Goal: Use online tool/utility: Utilize a website feature to perform a specific function

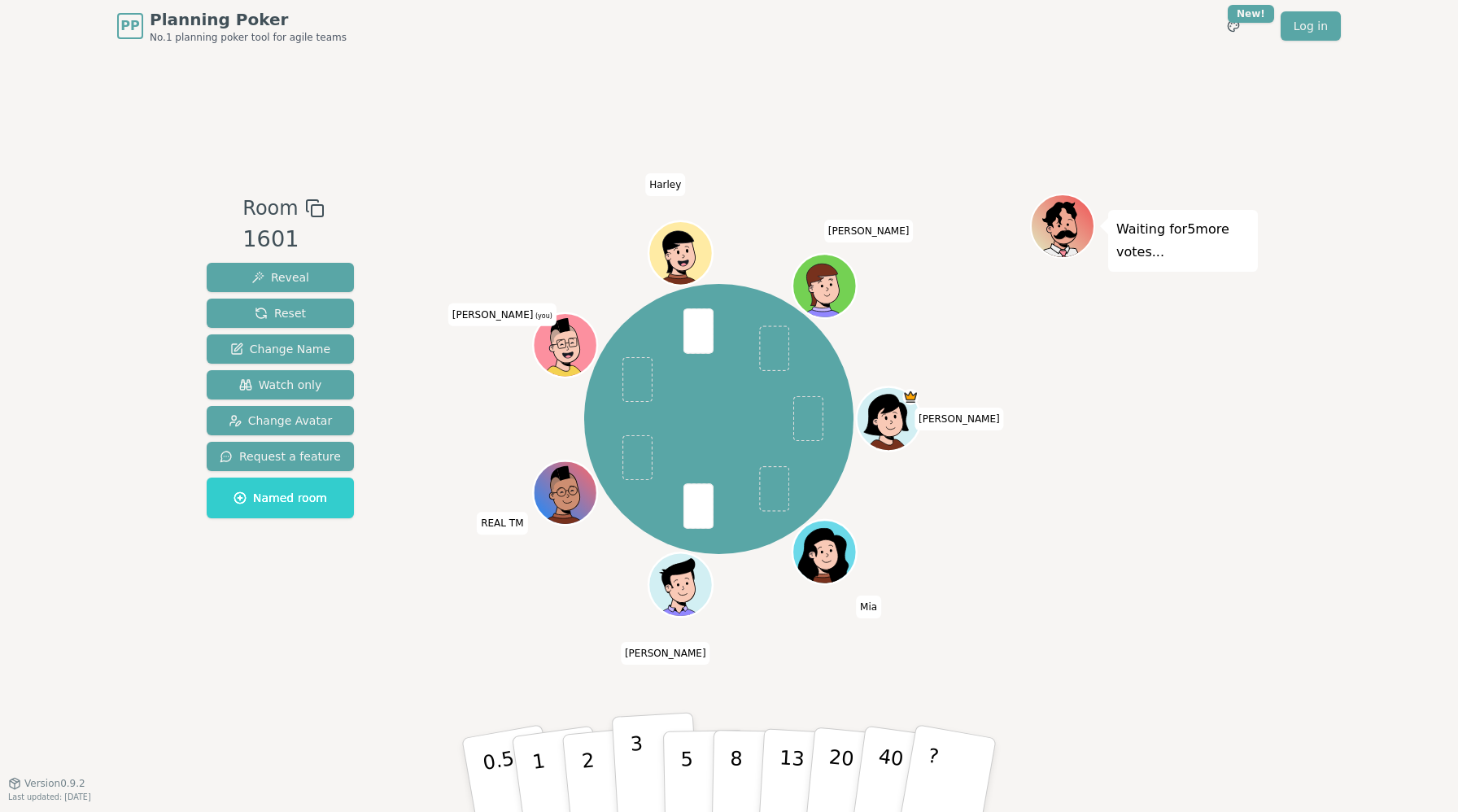
click at [633, 773] on p "3" at bounding box center [639, 776] width 18 height 89
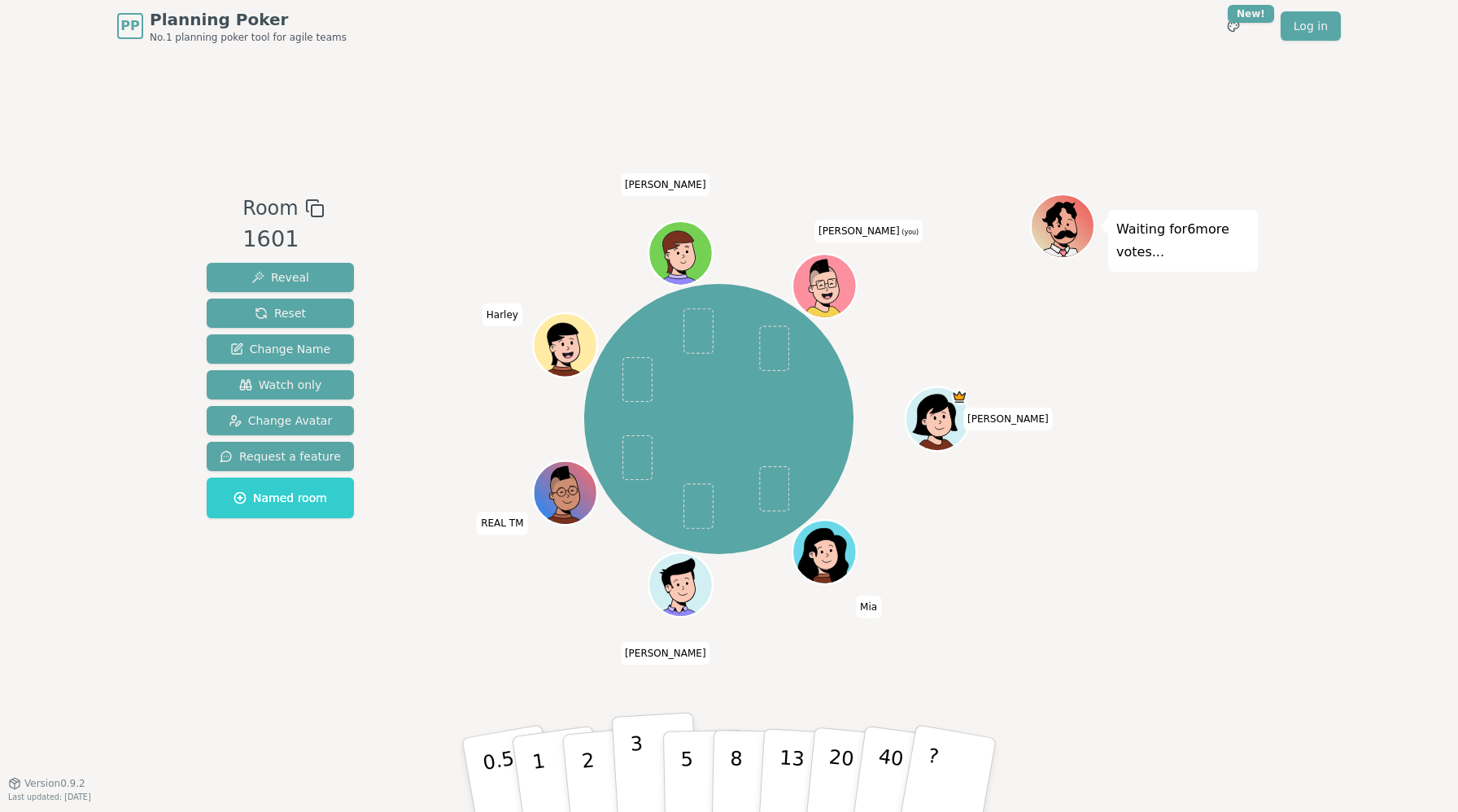
click at [643, 765] on button "3" at bounding box center [656, 774] width 89 height 126
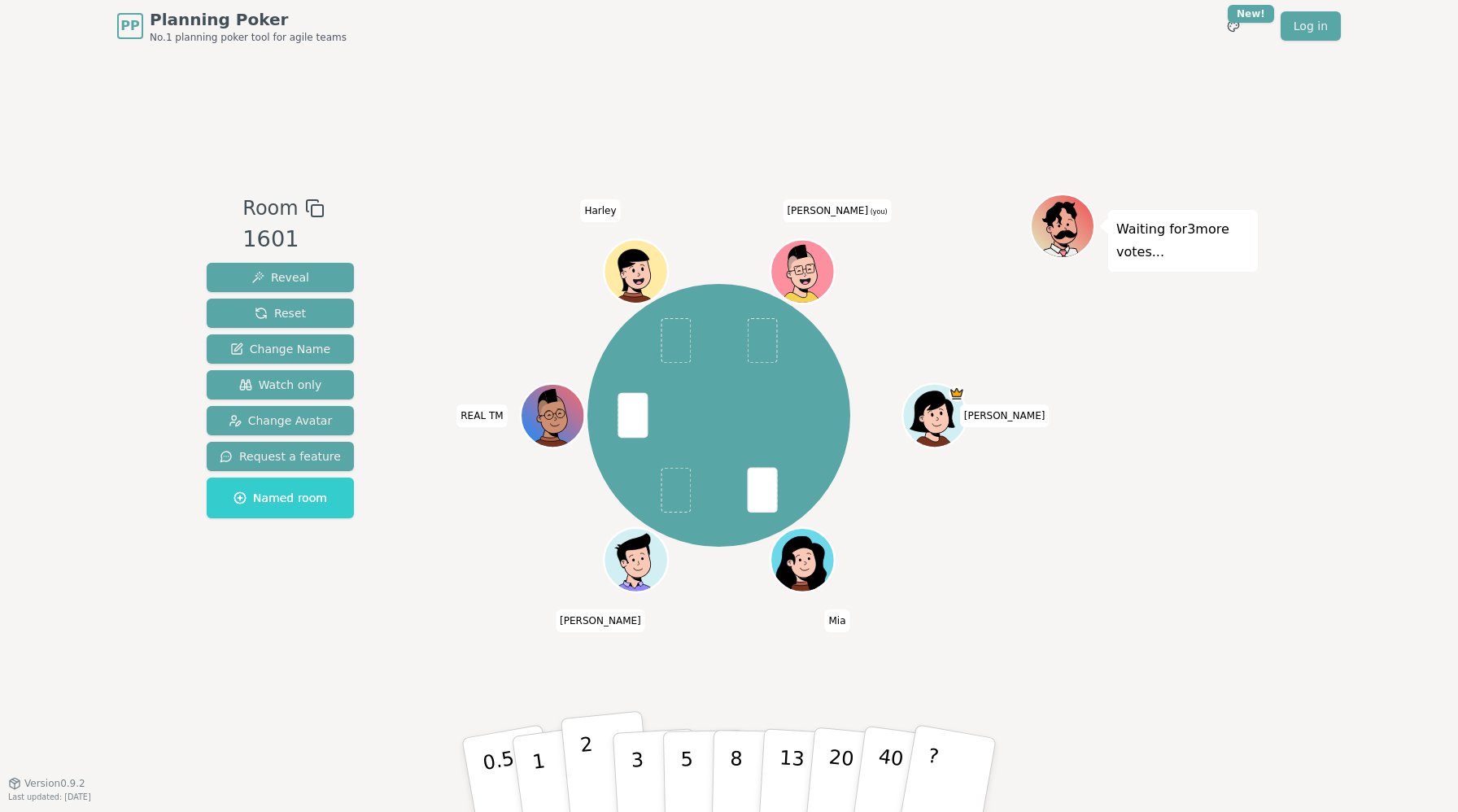
click at [596, 758] on button "2" at bounding box center [606, 775] width 92 height 129
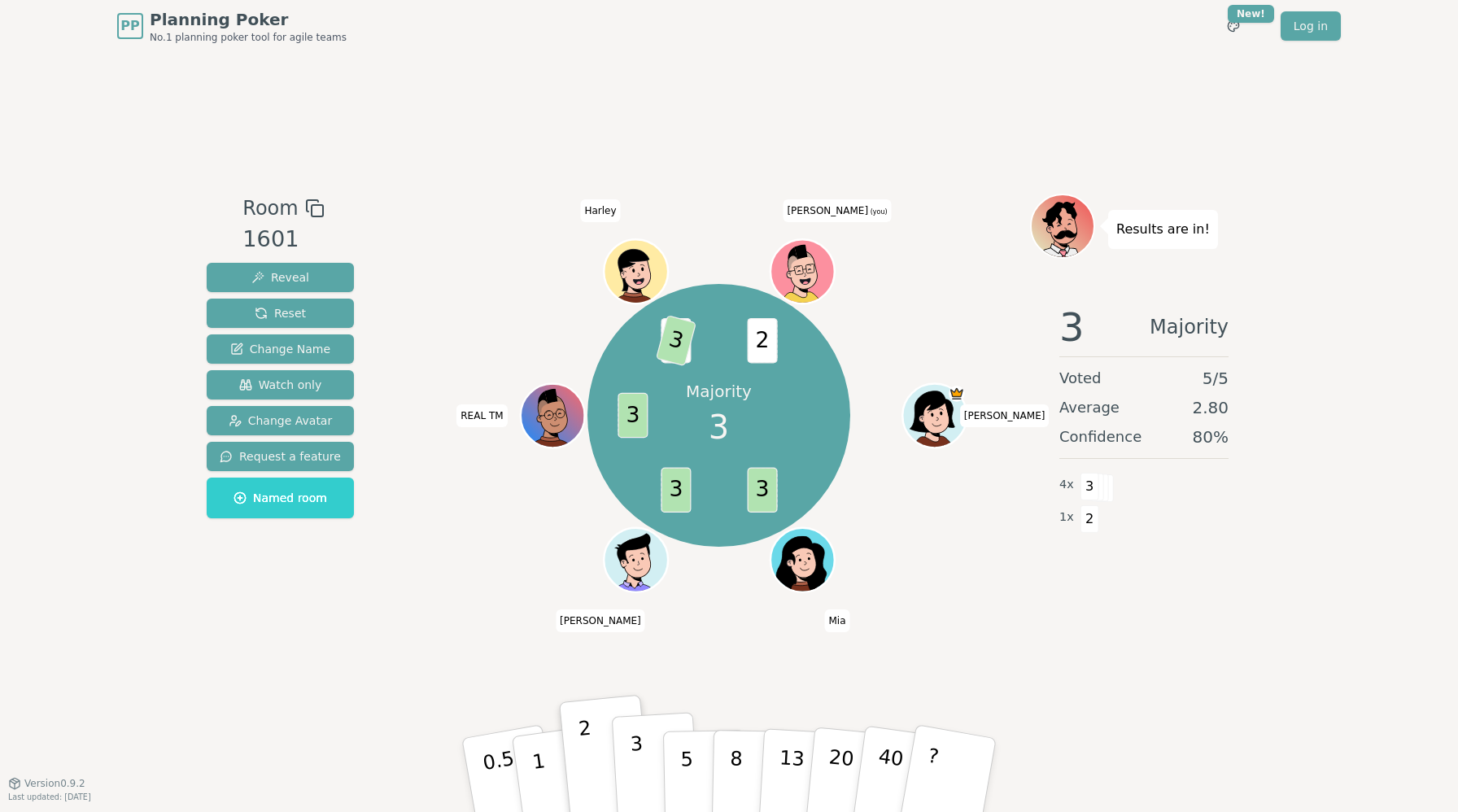
click at [633, 761] on p "3" at bounding box center [639, 776] width 18 height 89
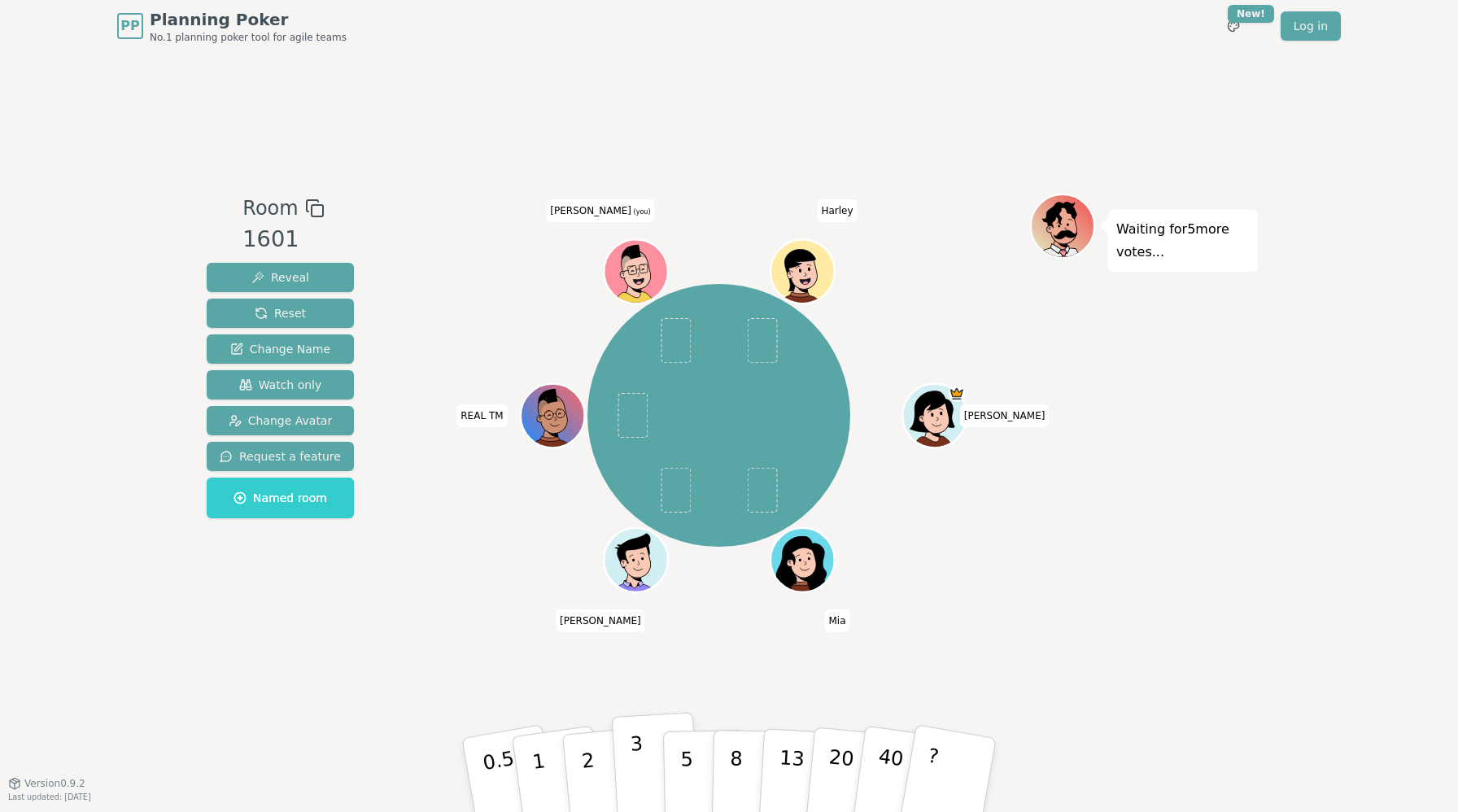
click at [639, 766] on p "3" at bounding box center [639, 776] width 18 height 89
click at [588, 763] on p "2" at bounding box center [590, 777] width 21 height 89
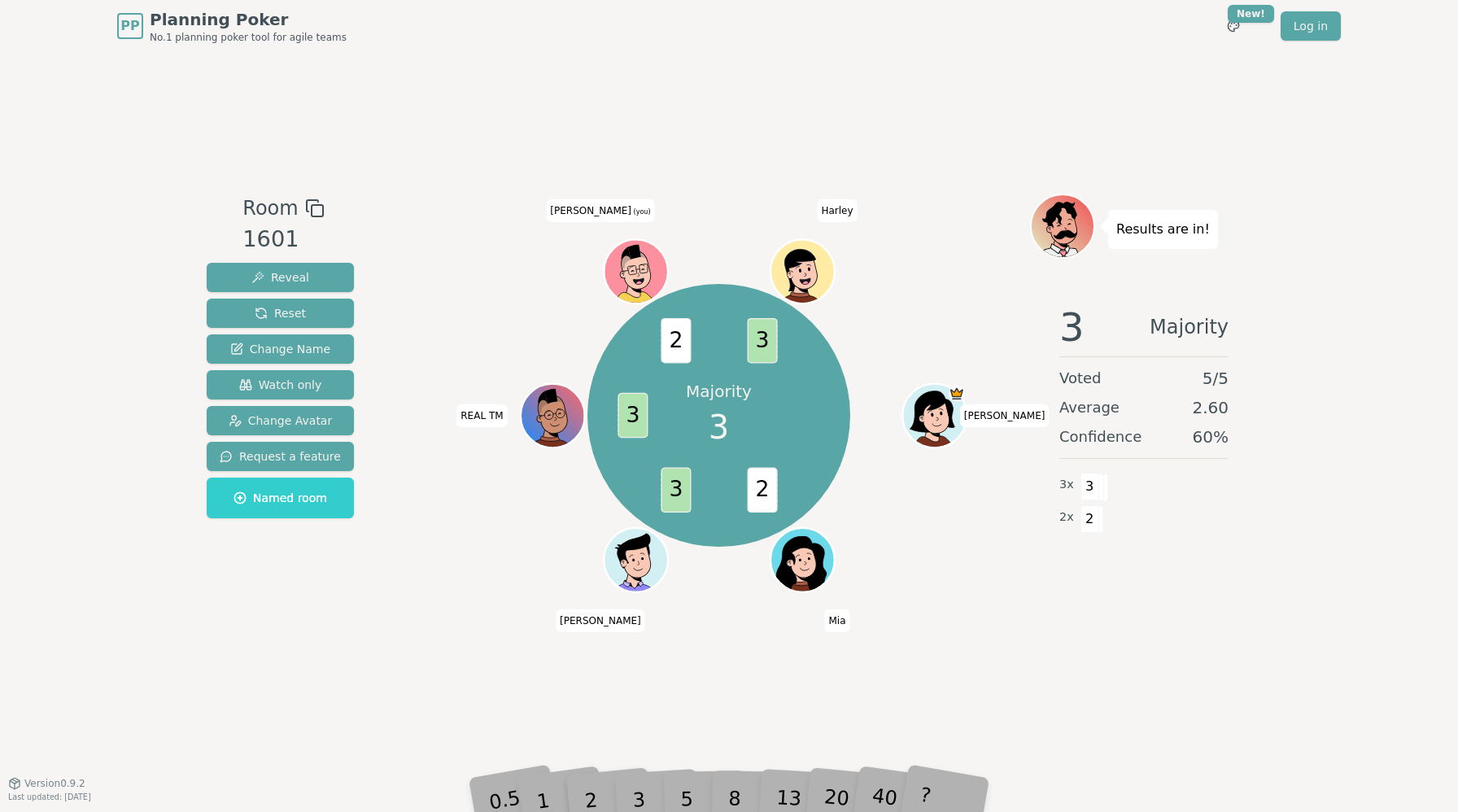
click at [640, 761] on div "3" at bounding box center [656, 774] width 52 height 59
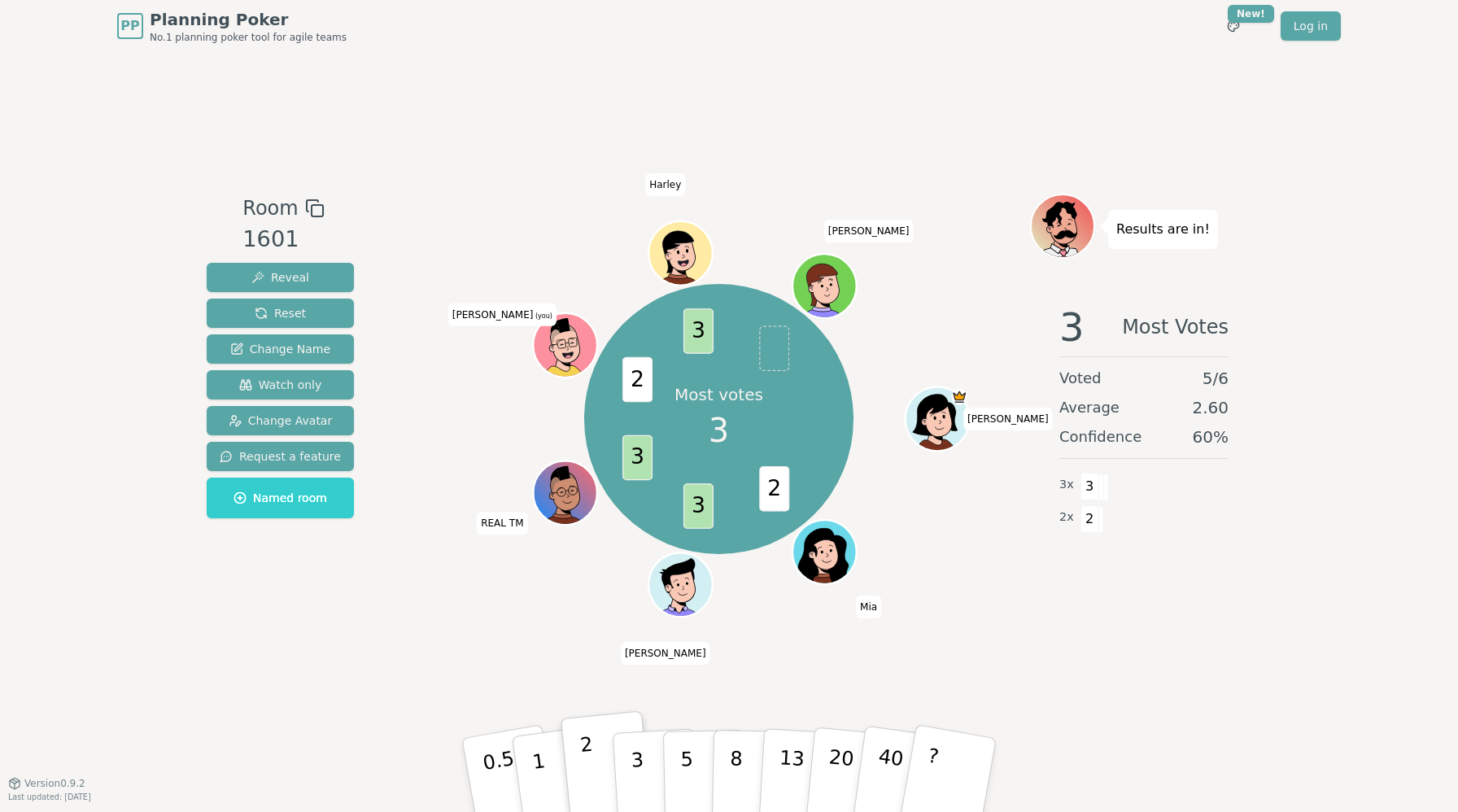
click at [584, 740] on p "2" at bounding box center [590, 777] width 21 height 89
click at [641, 765] on p "3" at bounding box center [639, 776] width 18 height 89
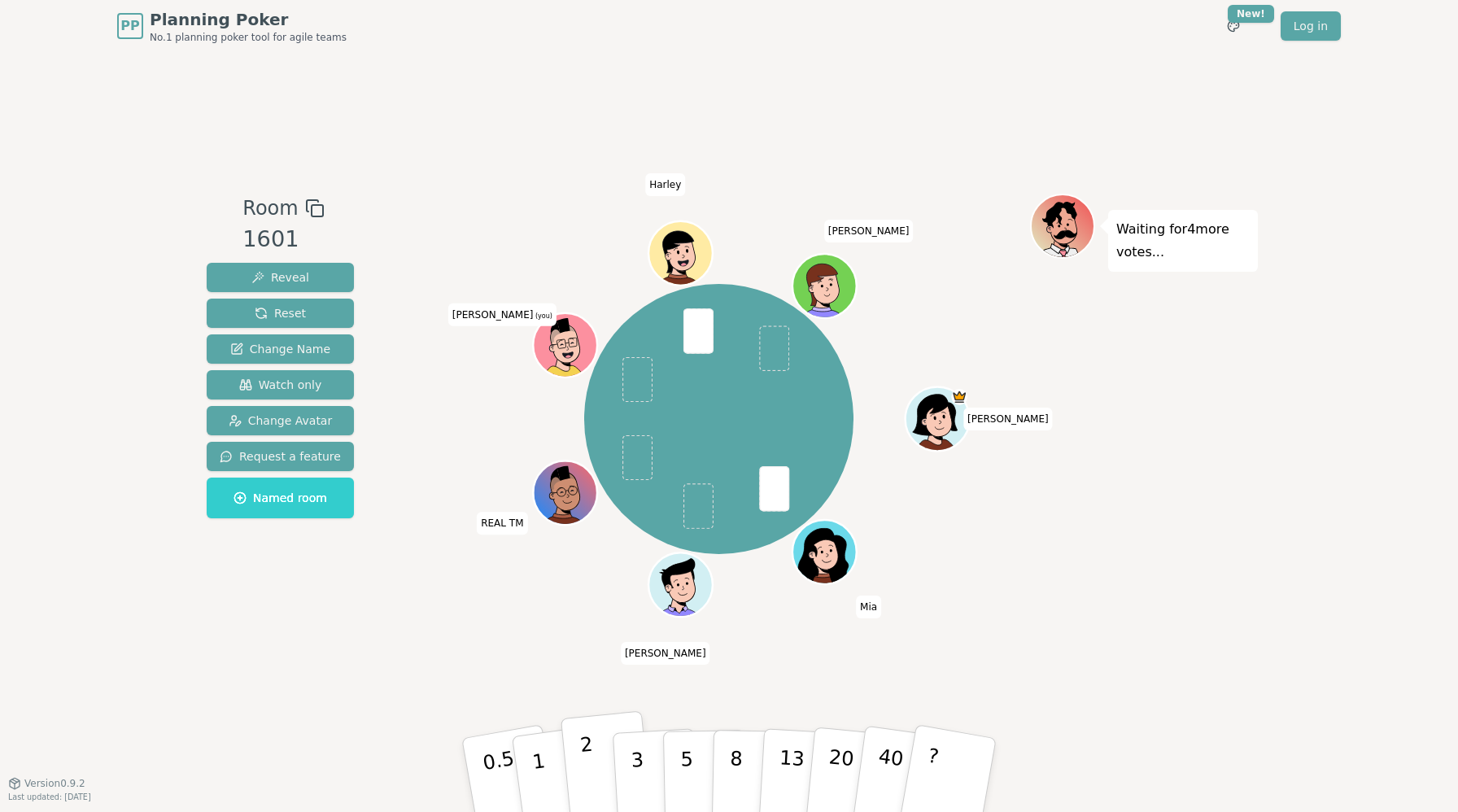
click at [592, 757] on p "2" at bounding box center [590, 777] width 21 height 89
click at [543, 768] on button "1" at bounding box center [558, 774] width 97 height 132
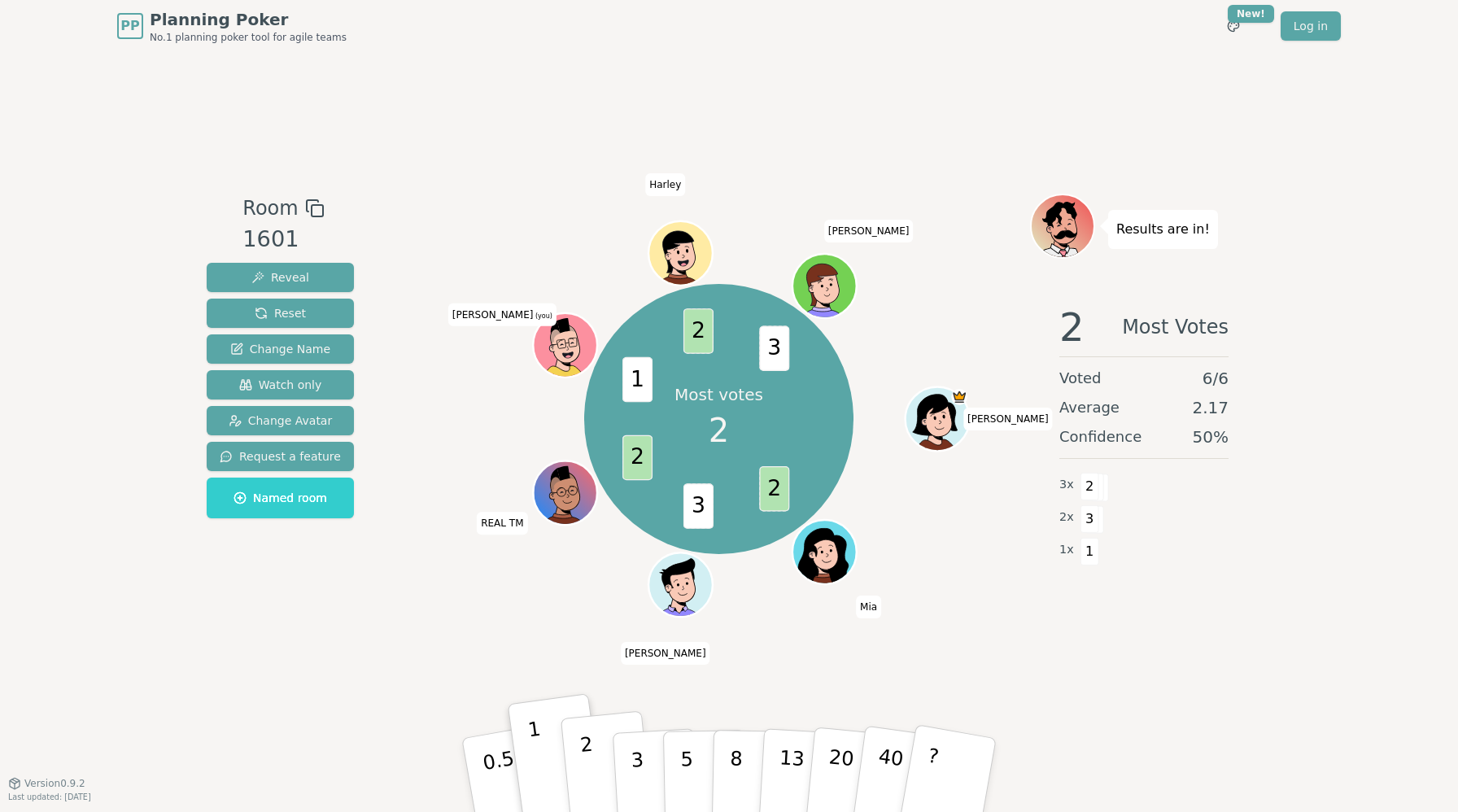
click at [596, 774] on button "2" at bounding box center [606, 775] width 92 height 129
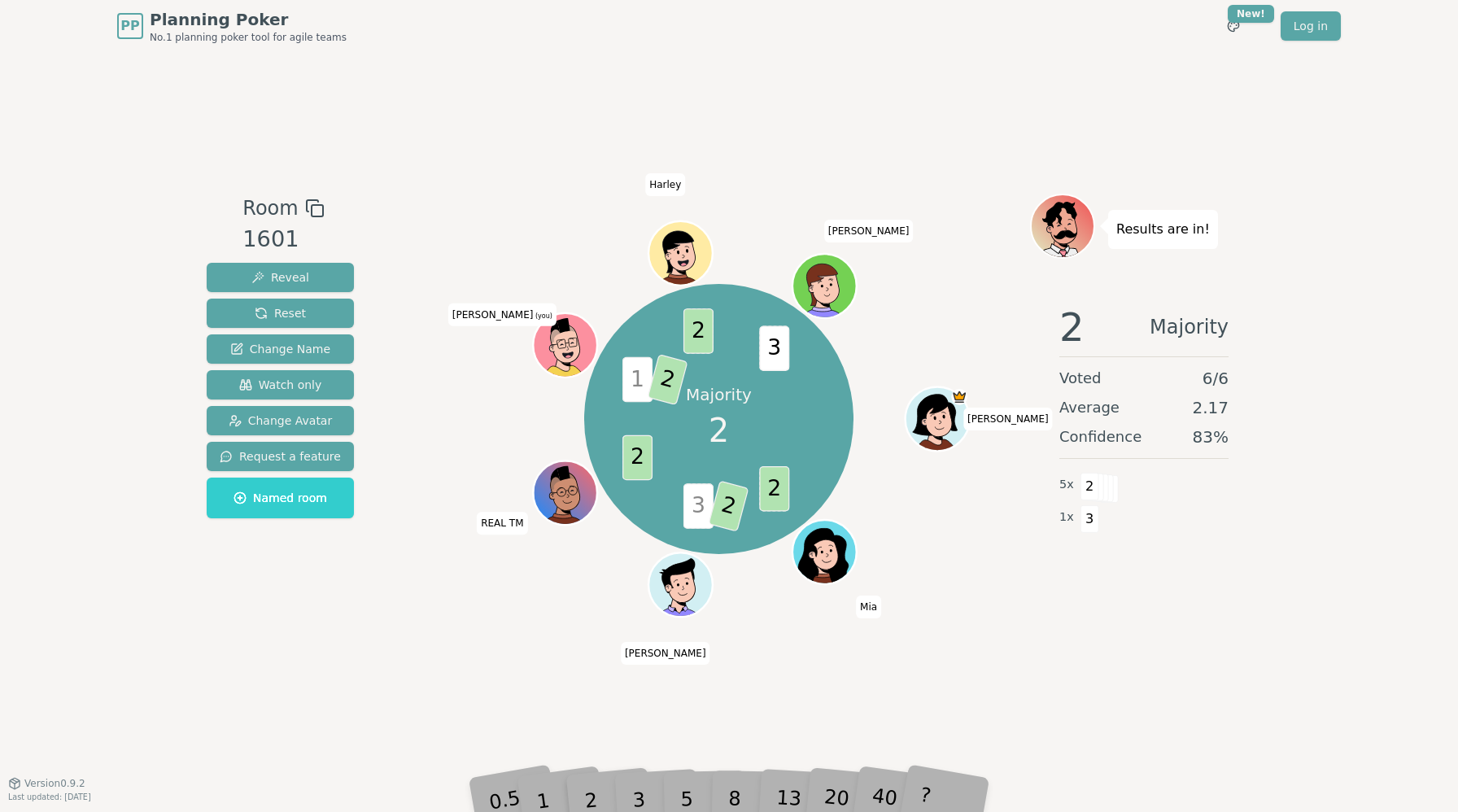
click at [773, 356] on span "3" at bounding box center [775, 348] width 31 height 44
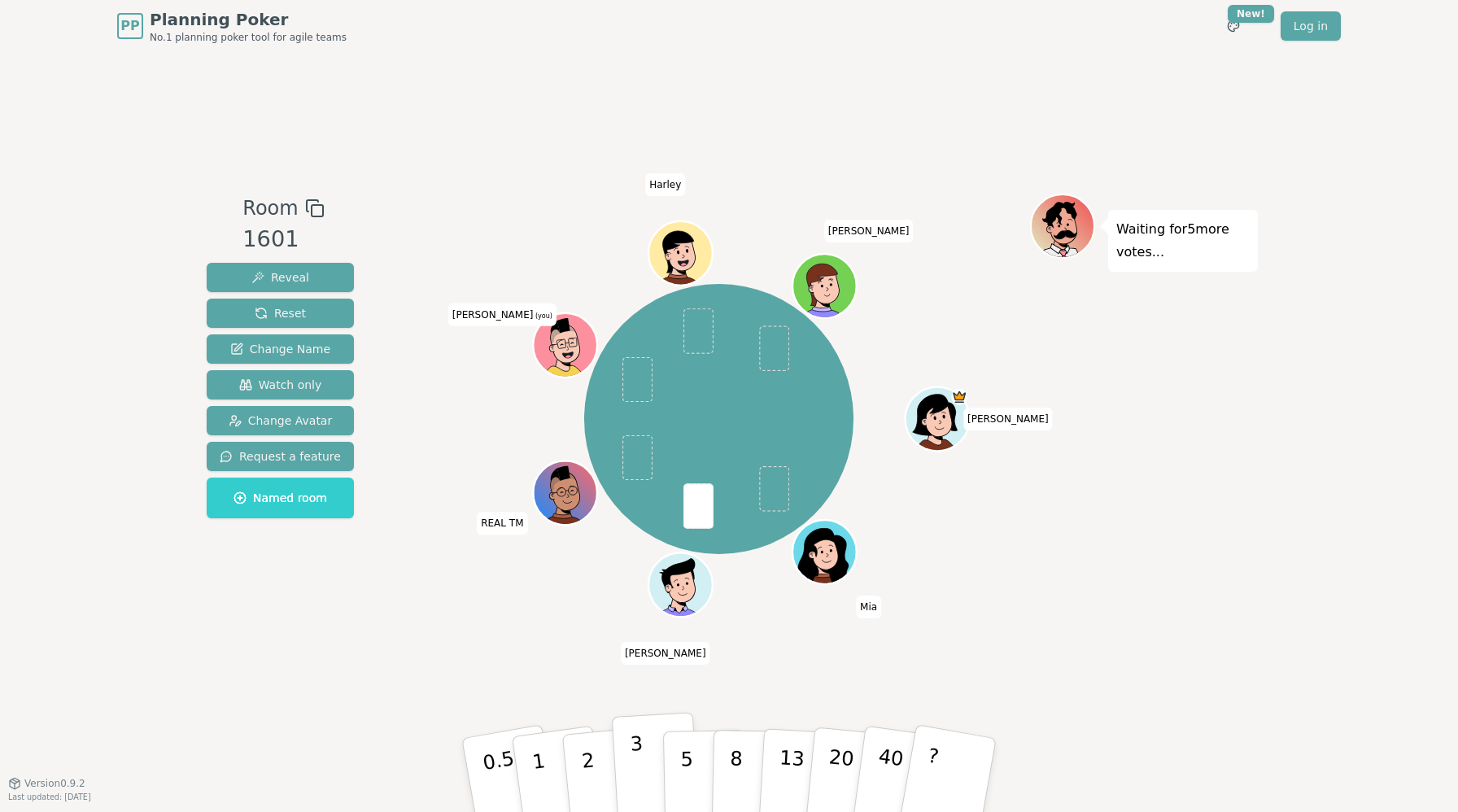
click at [638, 770] on p "3" at bounding box center [639, 776] width 18 height 89
click at [596, 760] on button "2" at bounding box center [606, 775] width 92 height 129
click at [634, 754] on p "3" at bounding box center [639, 776] width 18 height 89
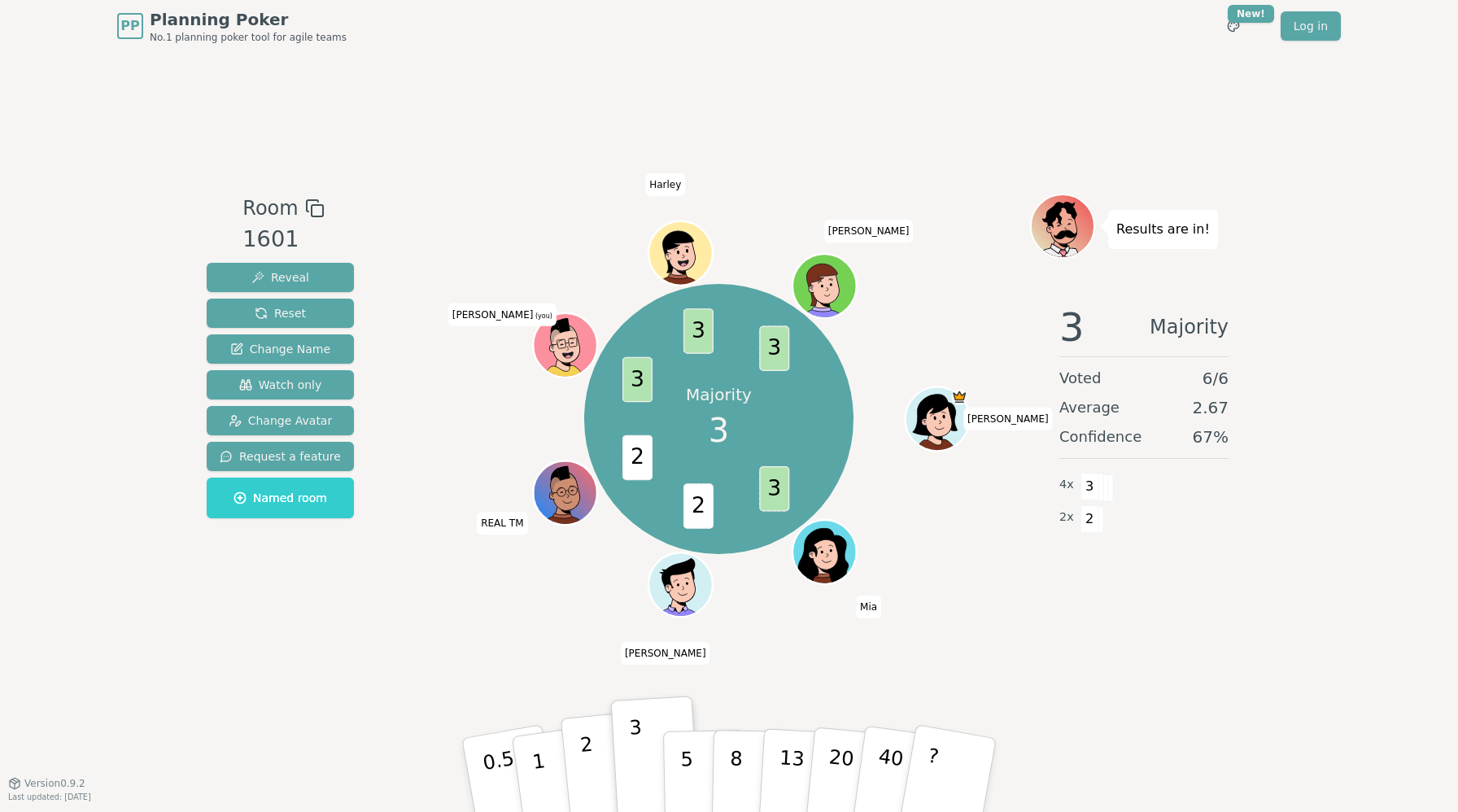
click at [595, 747] on button "2" at bounding box center [606, 775] width 92 height 129
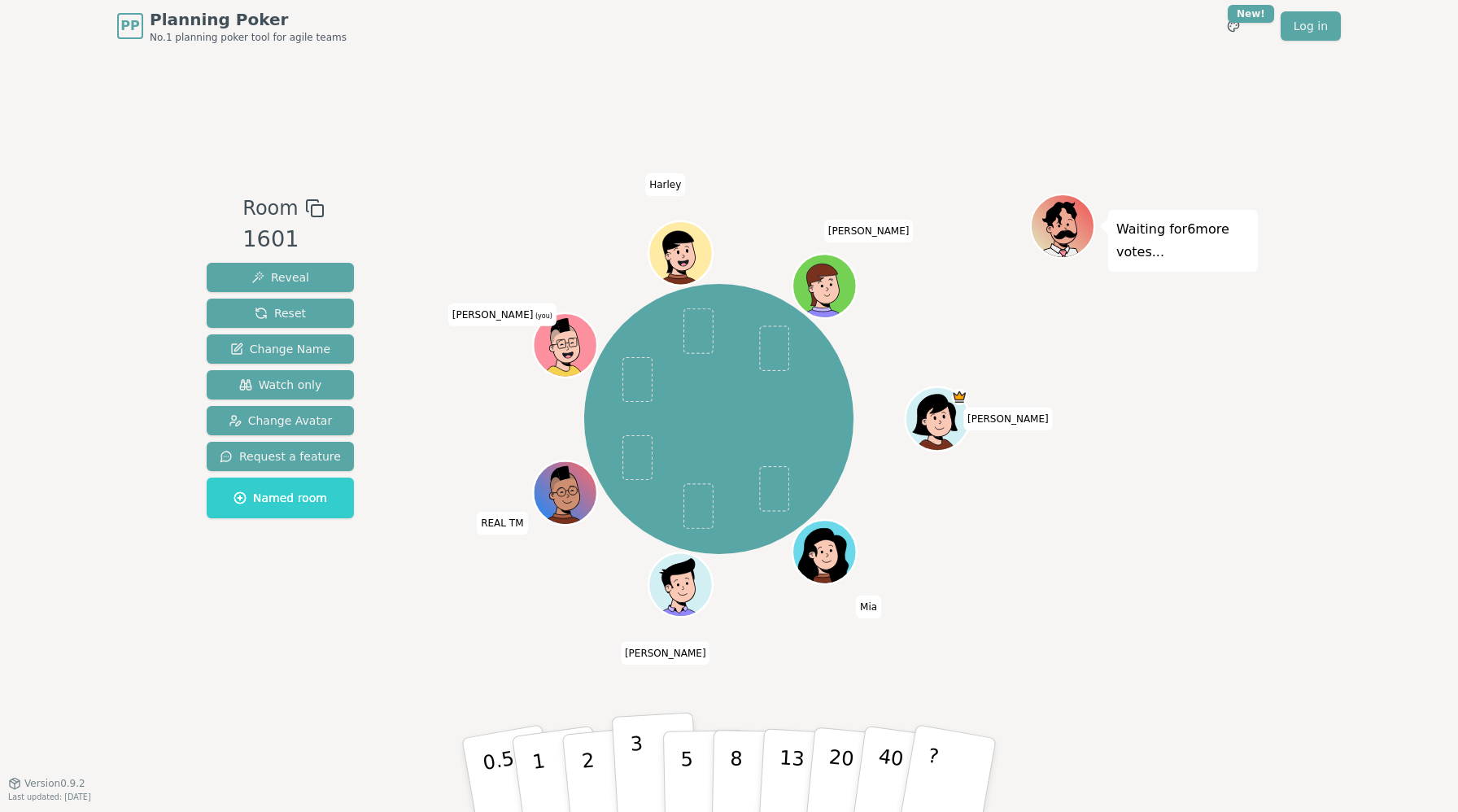
click at [640, 765] on p "3" at bounding box center [639, 776] width 18 height 89
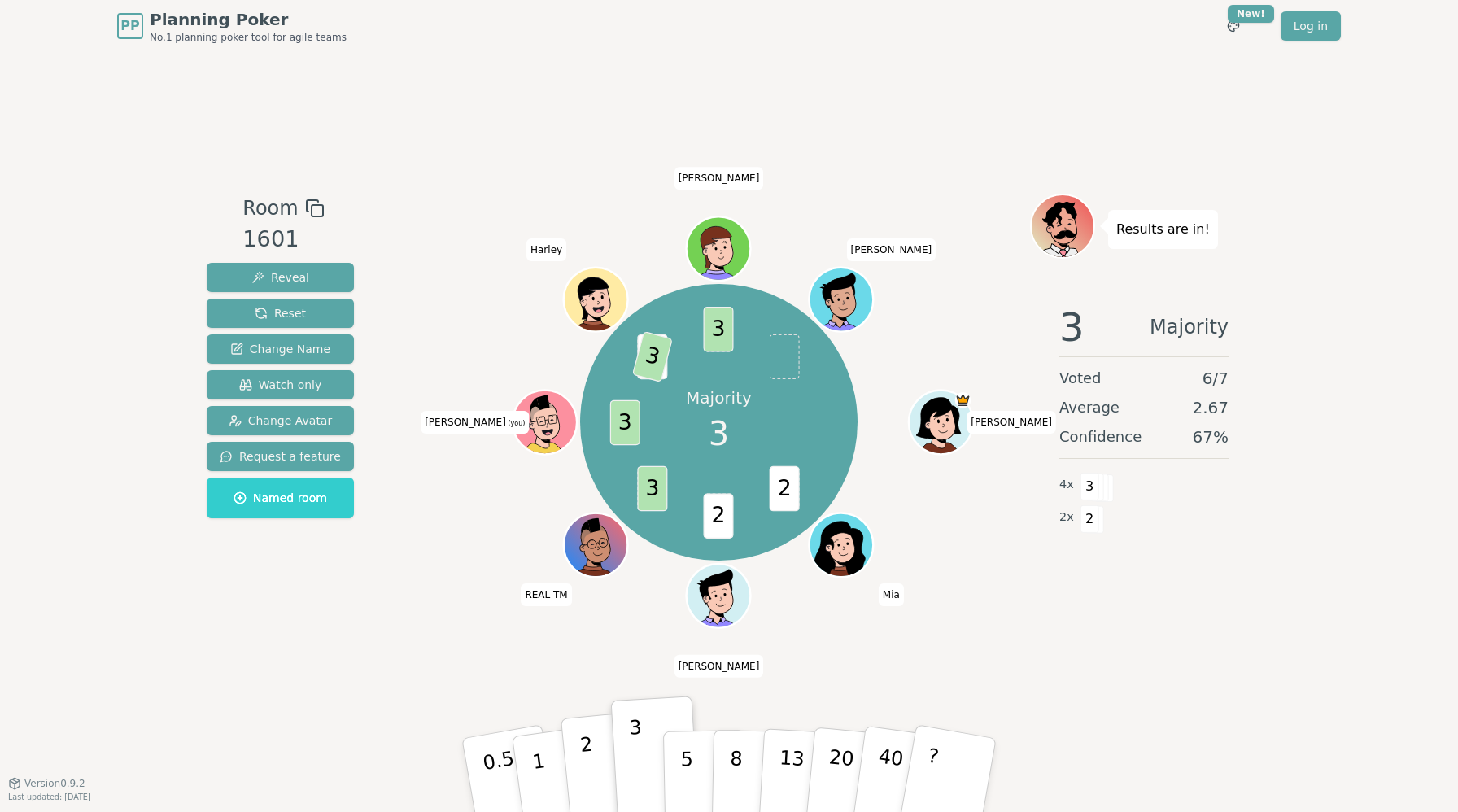
click at [592, 765] on p "2" at bounding box center [590, 777] width 21 height 89
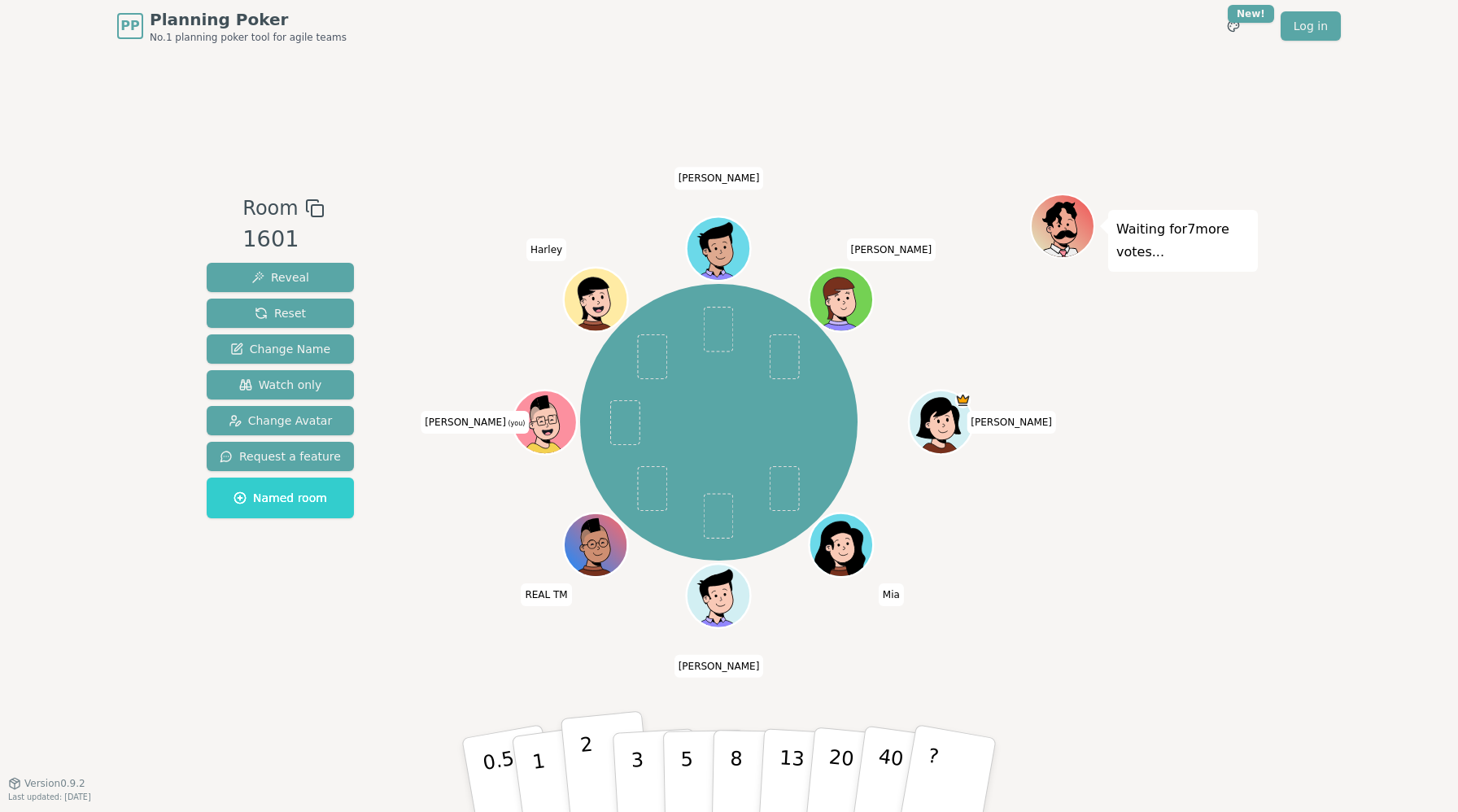
click at [589, 779] on p "2" at bounding box center [590, 777] width 21 height 89
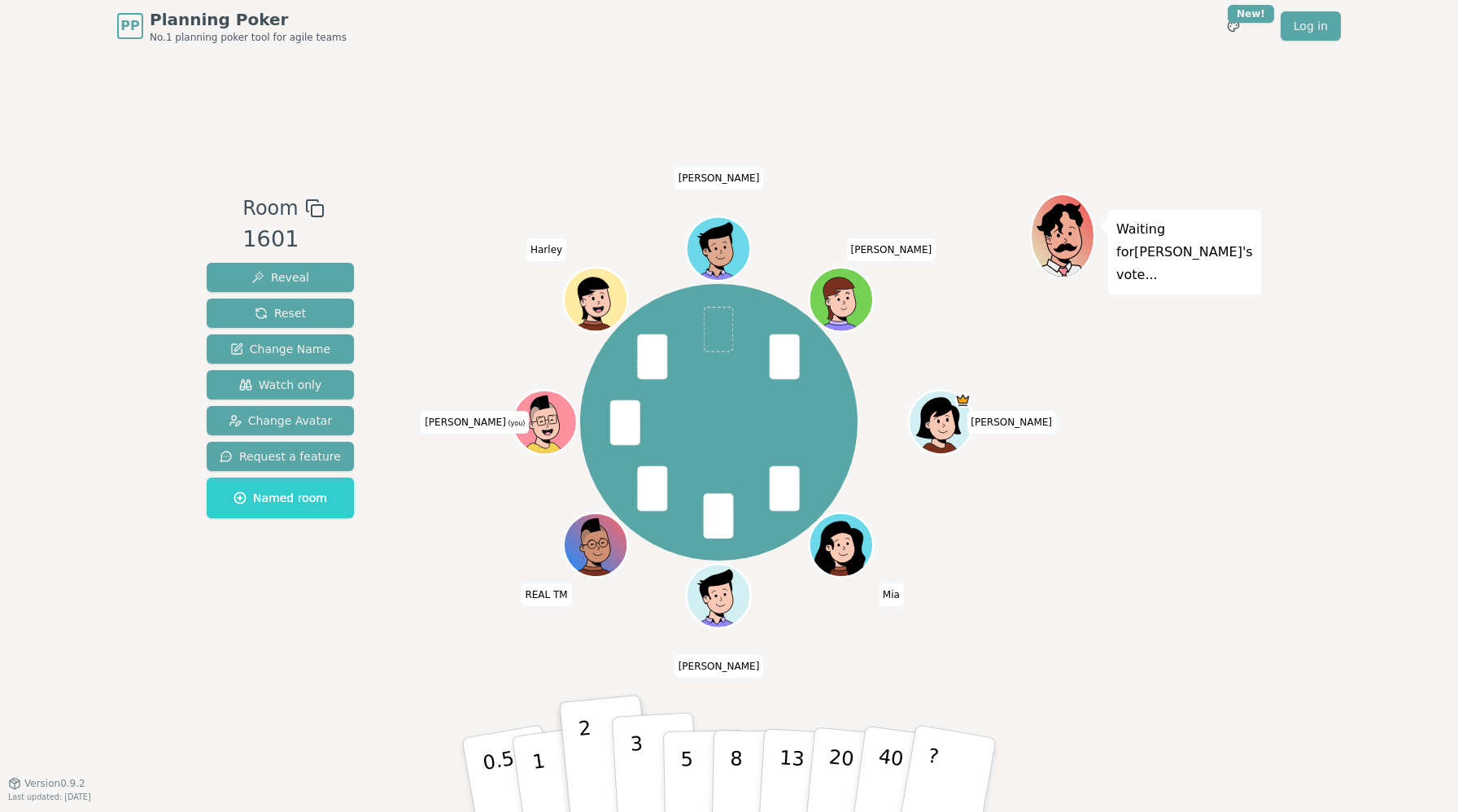
click at [640, 768] on p "3" at bounding box center [639, 776] width 18 height 89
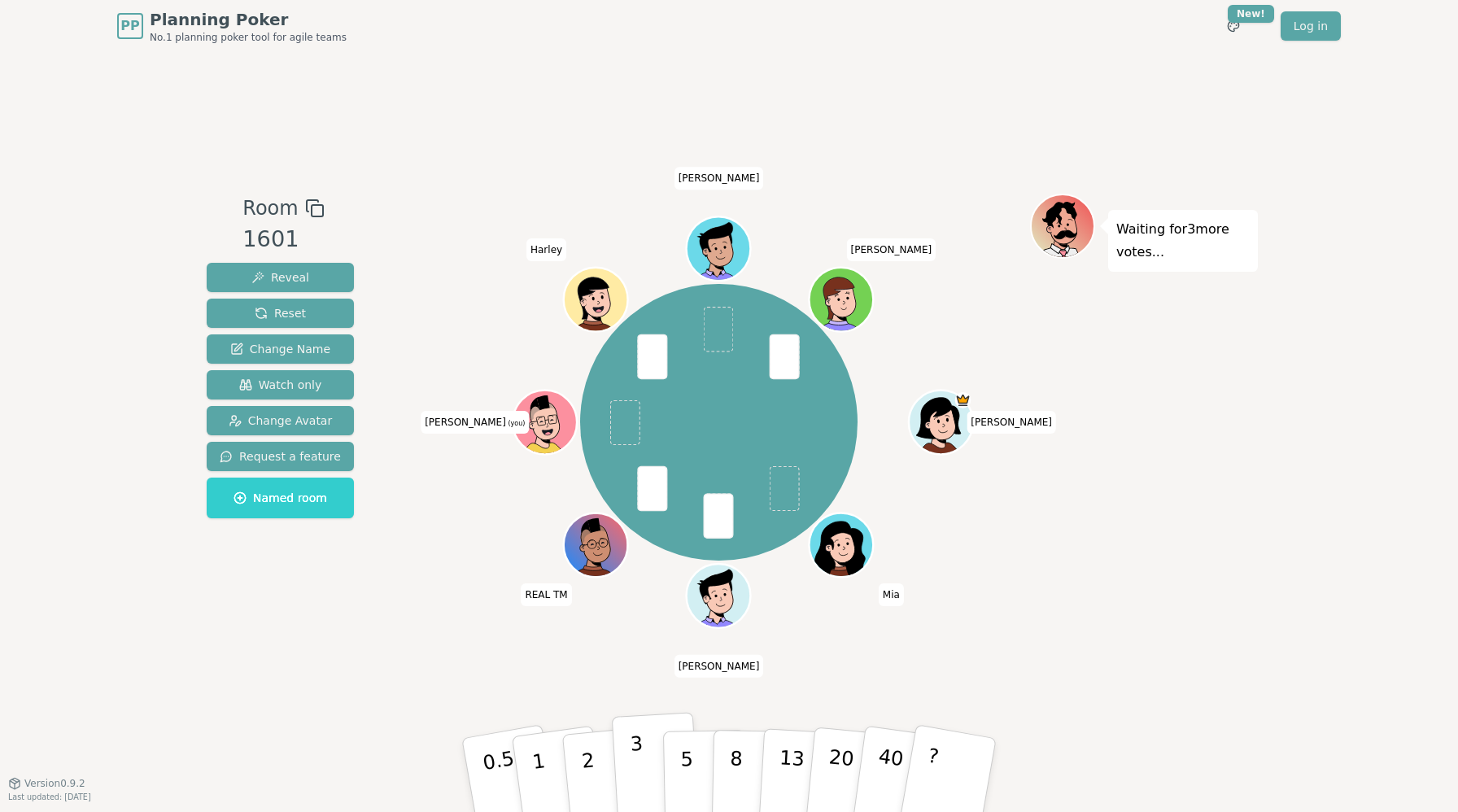
click at [636, 767] on p "3" at bounding box center [639, 776] width 18 height 89
click at [551, 772] on button "1" at bounding box center [558, 774] width 97 height 132
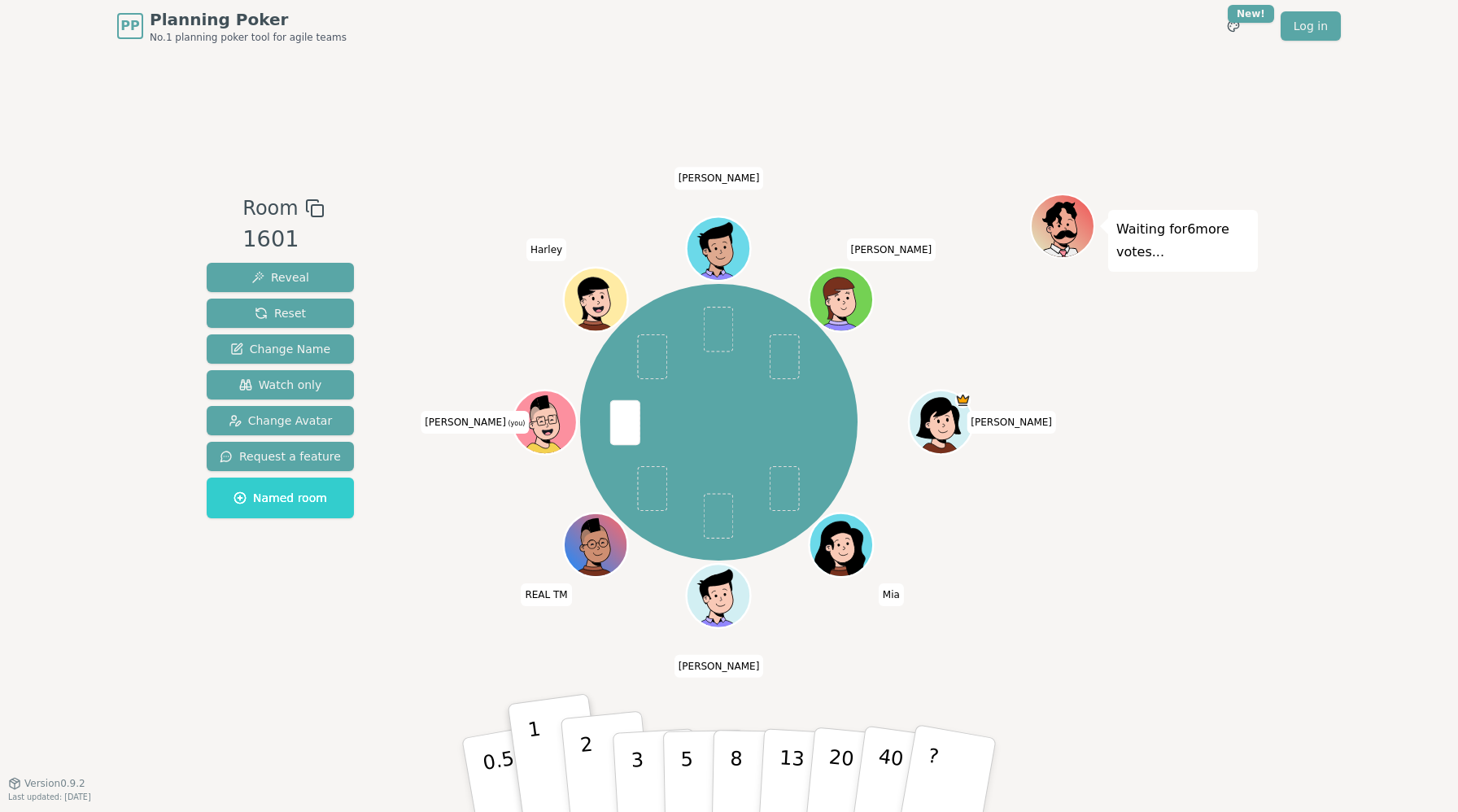
click at [596, 760] on button "2" at bounding box center [606, 775] width 92 height 129
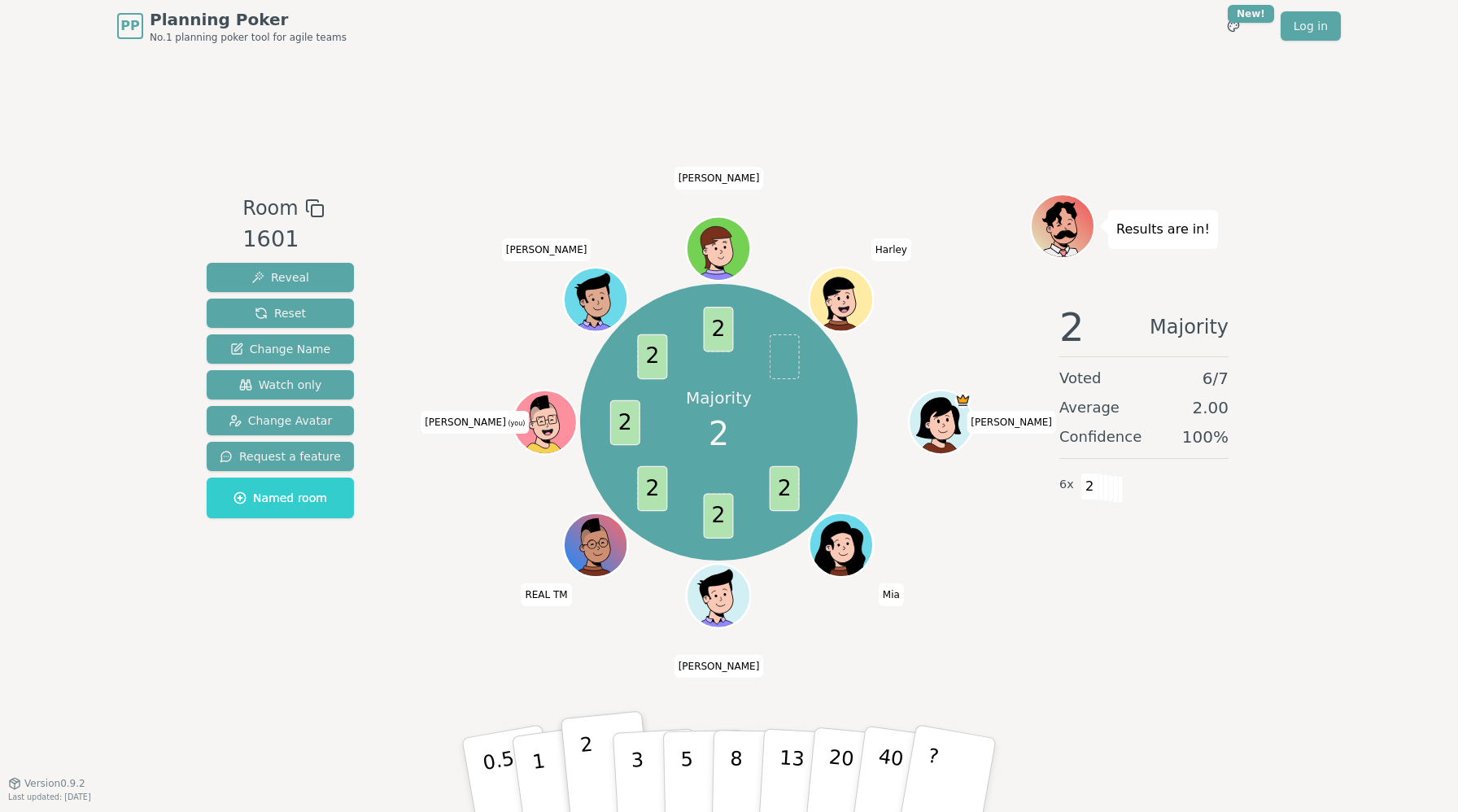
drag, startPoint x: 539, startPoint y: 752, endPoint x: 597, endPoint y: 729, distance: 62.4
click at [597, 747] on div "0.5 1 2 3 5 8 13 20 40 ?" at bounding box center [729, 774] width 488 height 57
click at [543, 753] on button "1" at bounding box center [558, 774] width 97 height 132
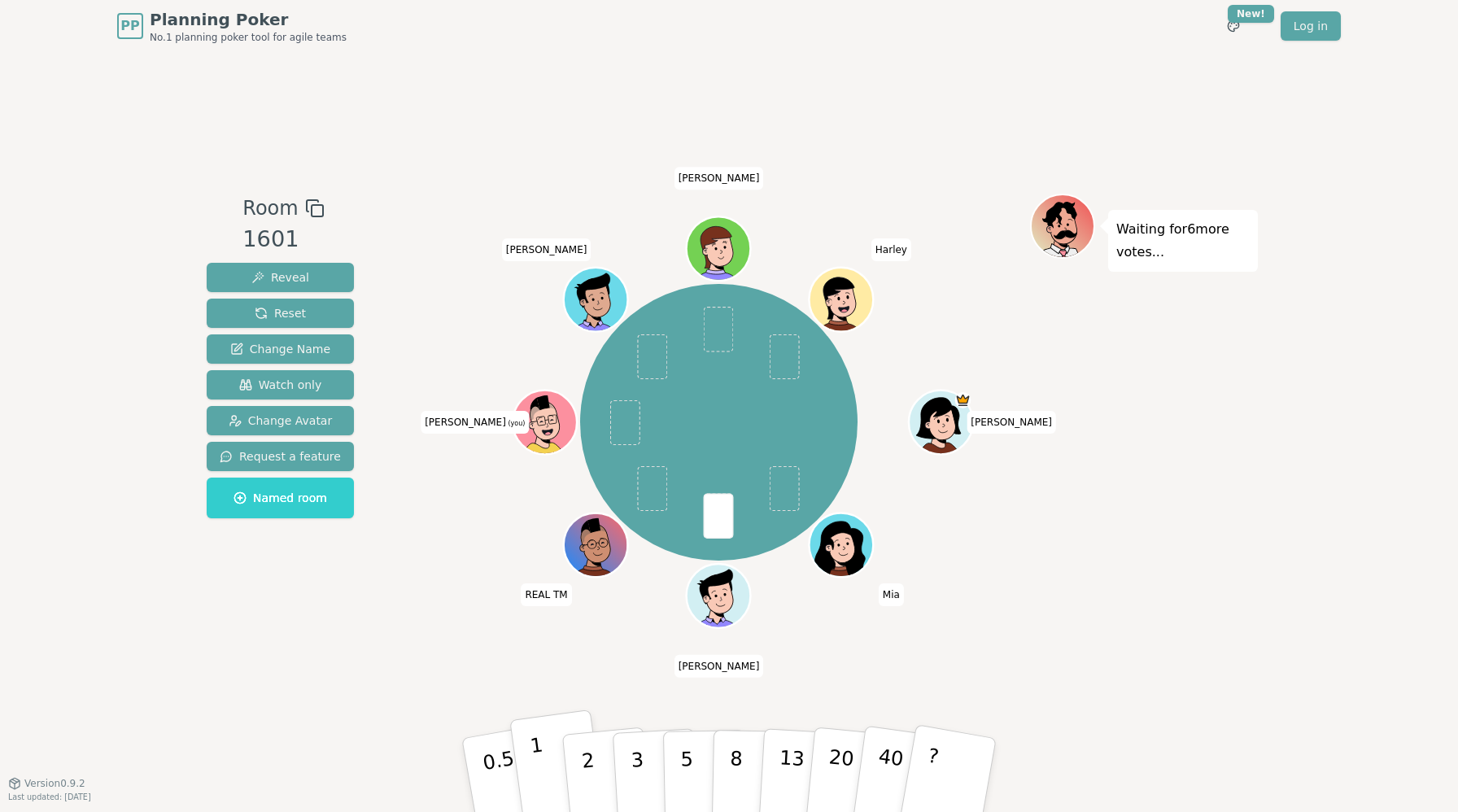
click at [541, 773] on p "1" at bounding box center [541, 777] width 24 height 89
